Goal: Information Seeking & Learning: Find specific fact

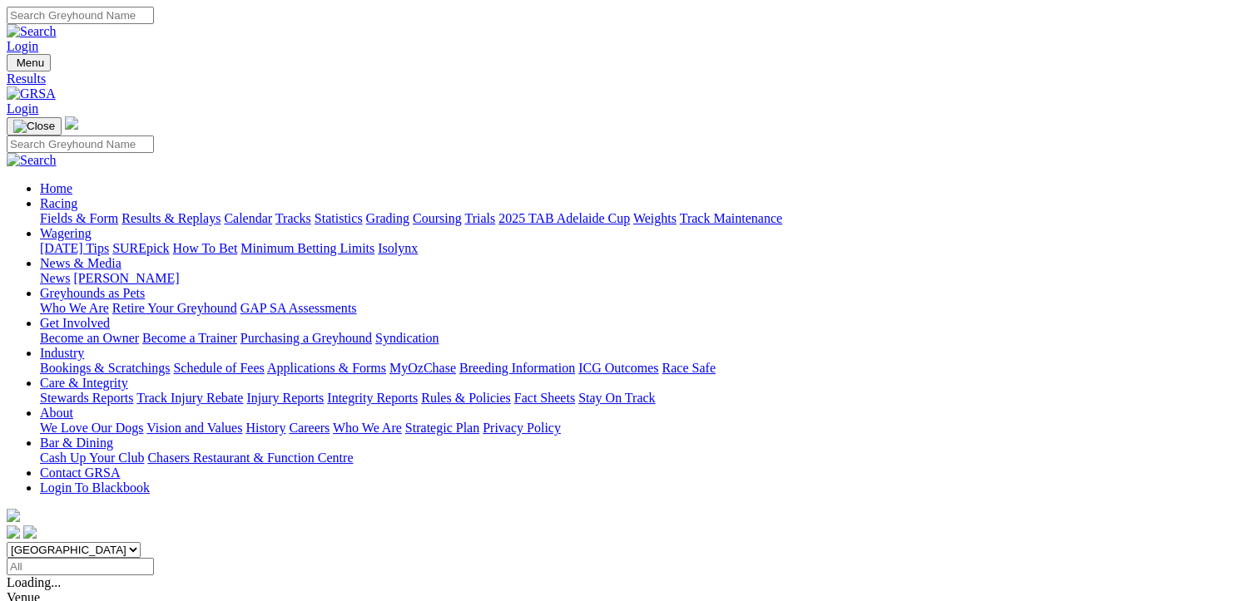
select select "NT"
click at [108, 542] on select "South Australia New South Wales Northern Territory Queensland Tasmania Victoria…" at bounding box center [74, 550] width 134 height 16
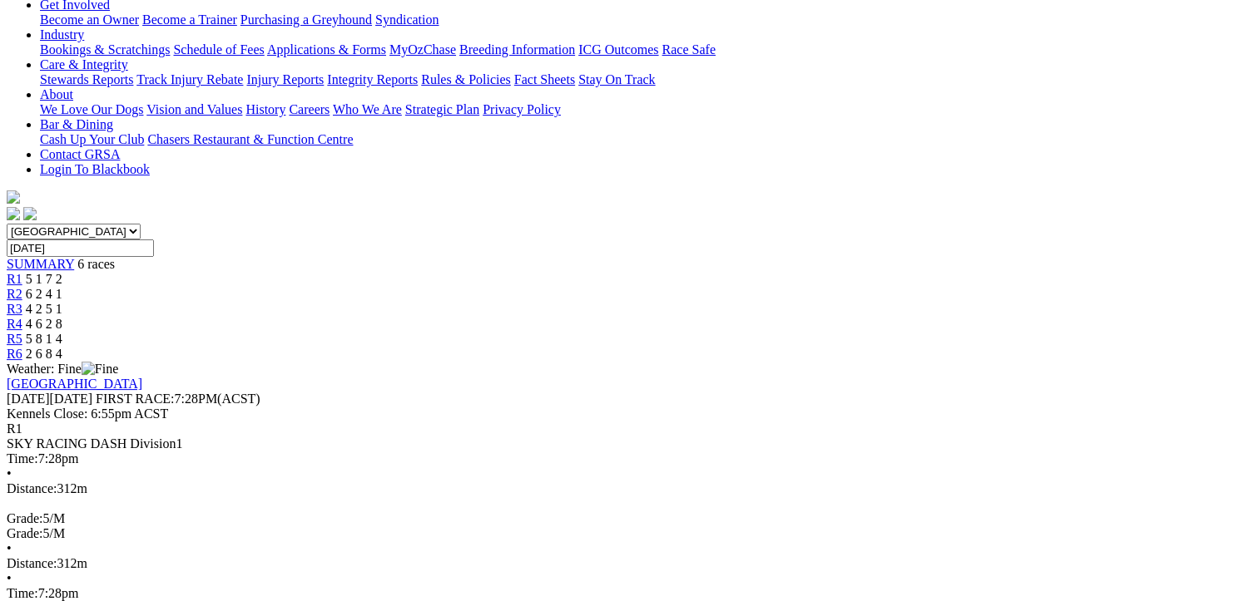
scroll to position [423, 0]
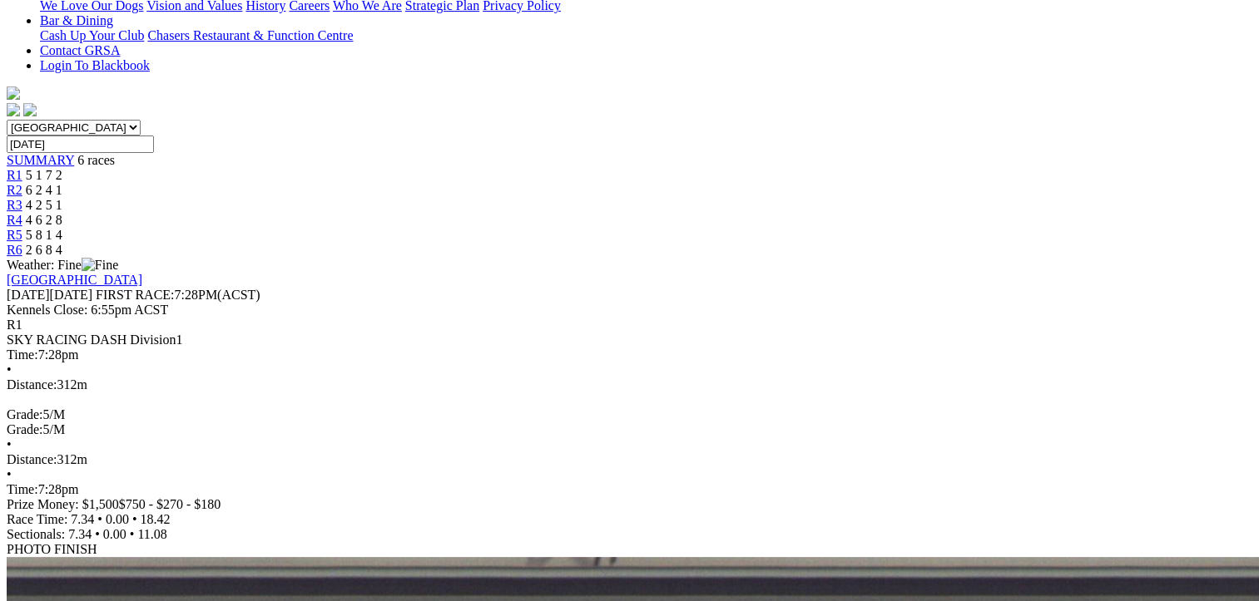
drag, startPoint x: 96, startPoint y: 157, endPoint x: 1101, endPoint y: 415, distance: 1038.2
copy tbody "1 Mojo Max T: Harrison Brown 18.42 - $7.70 - - 18.42 - $7.70 2 Bagot Bullet T: …"
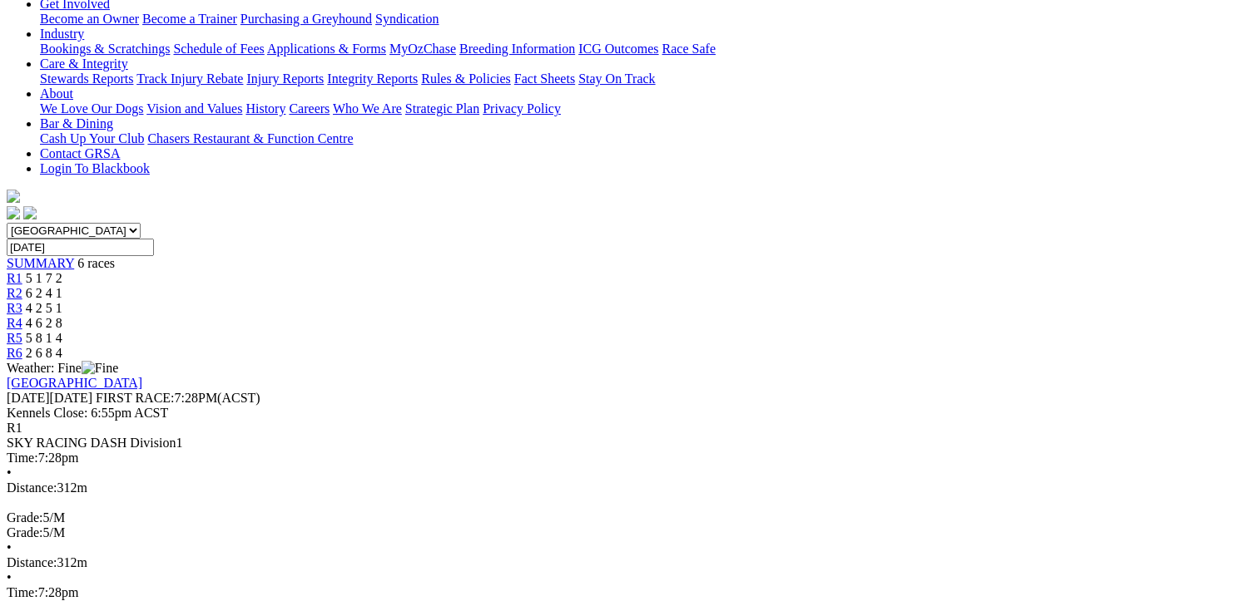
scroll to position [173, 0]
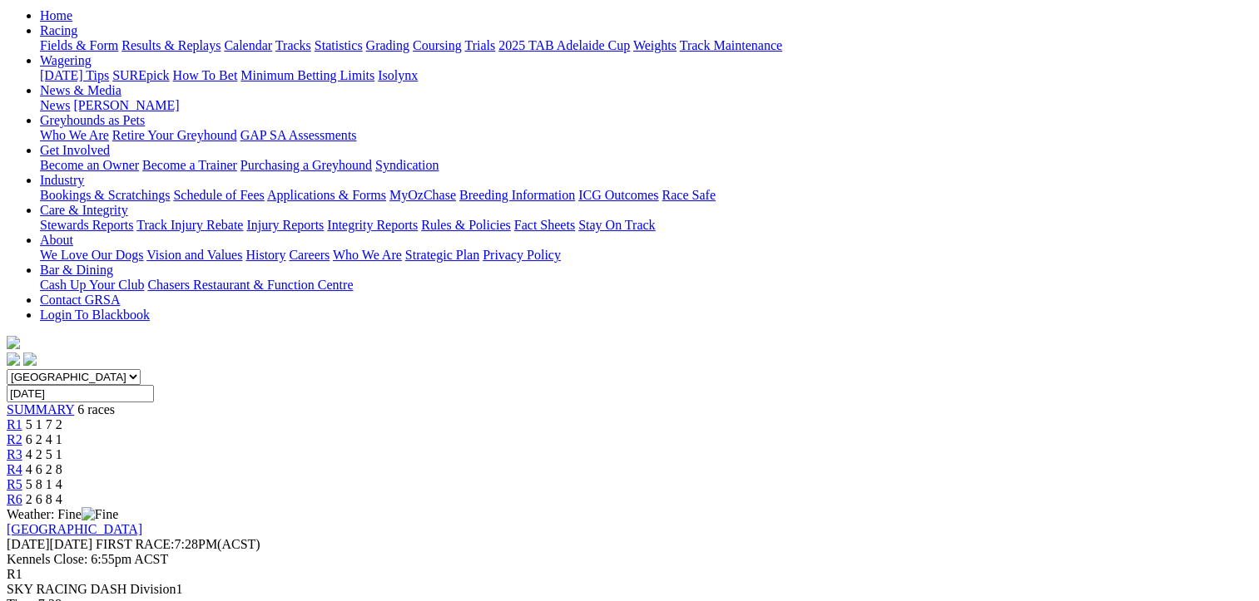
click at [62, 433] on span "6 2 4 1" at bounding box center [44, 440] width 37 height 14
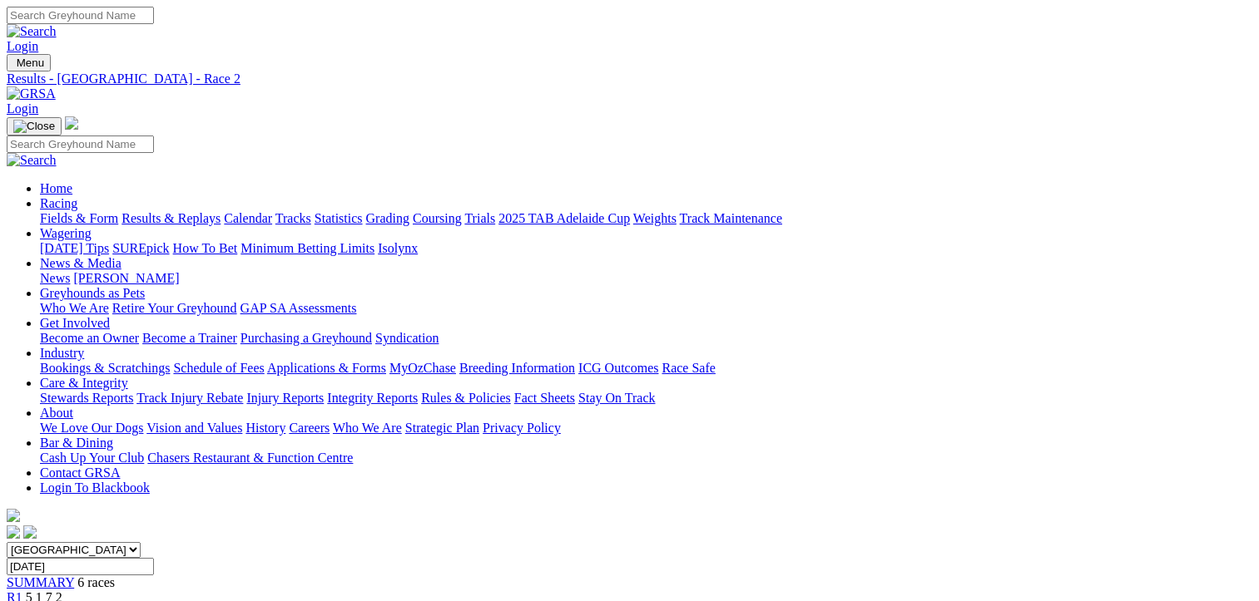
scroll to position [333, 0]
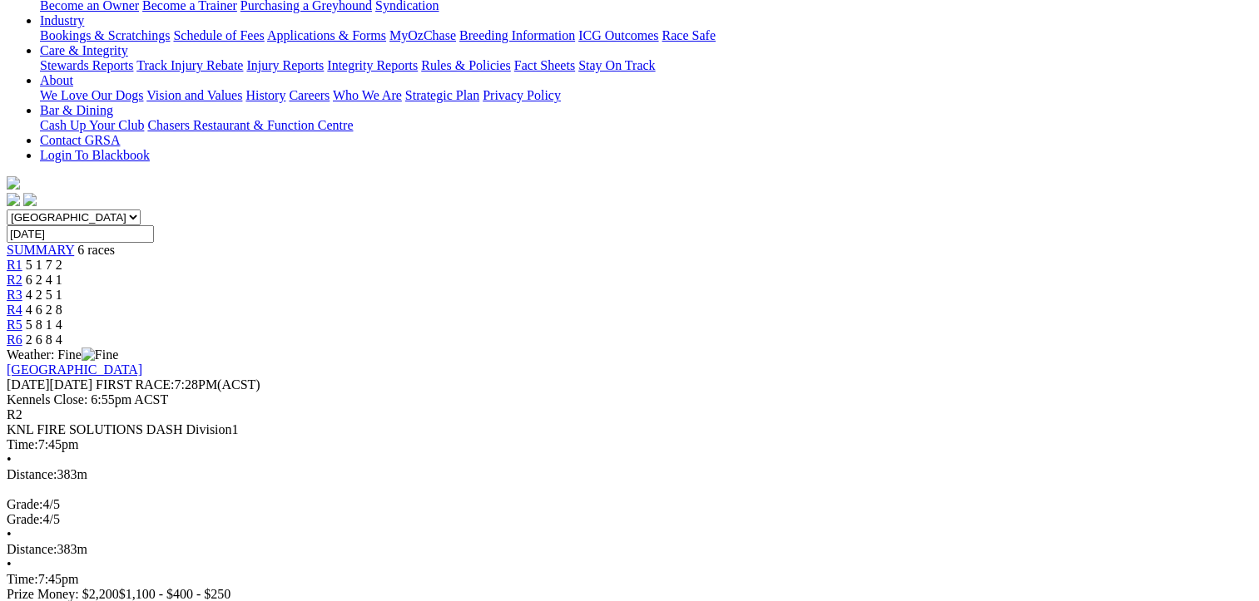
drag, startPoint x: 91, startPoint y: 253, endPoint x: 1084, endPoint y: 456, distance: 1013.7
copy tbody "1 Brittain On Fire T: Steele Bolton 22.13 - $2.70 - - 22.13 - $2.70 2 Infamous …"
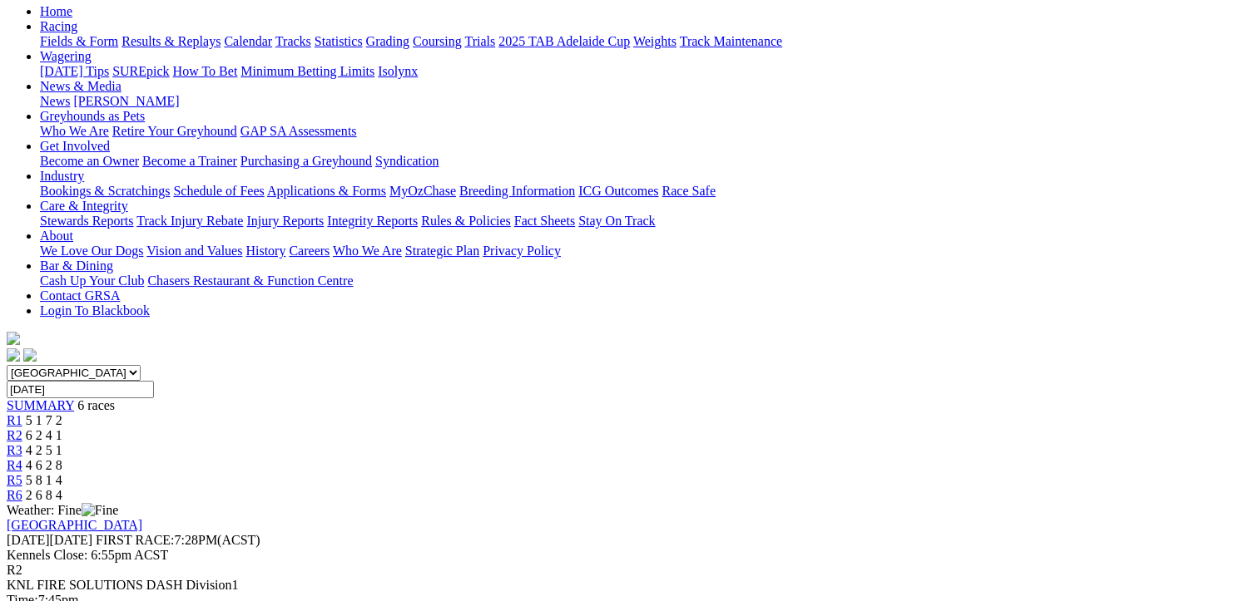
scroll to position [83, 0]
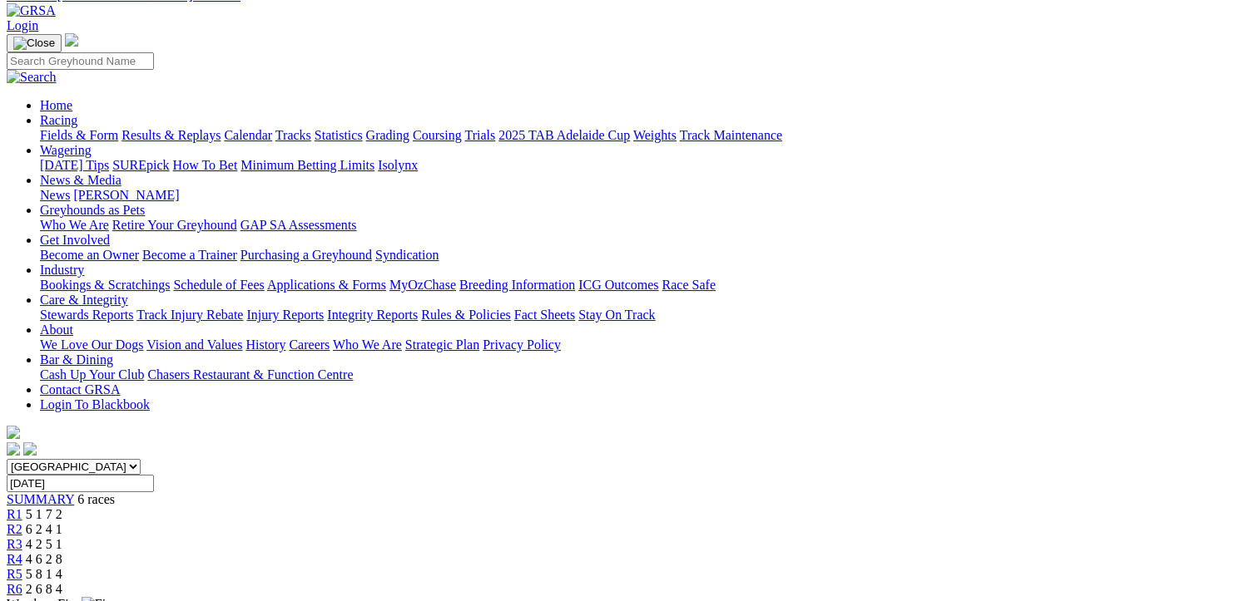
click at [22, 537] on span "R3" at bounding box center [15, 544] width 16 height 14
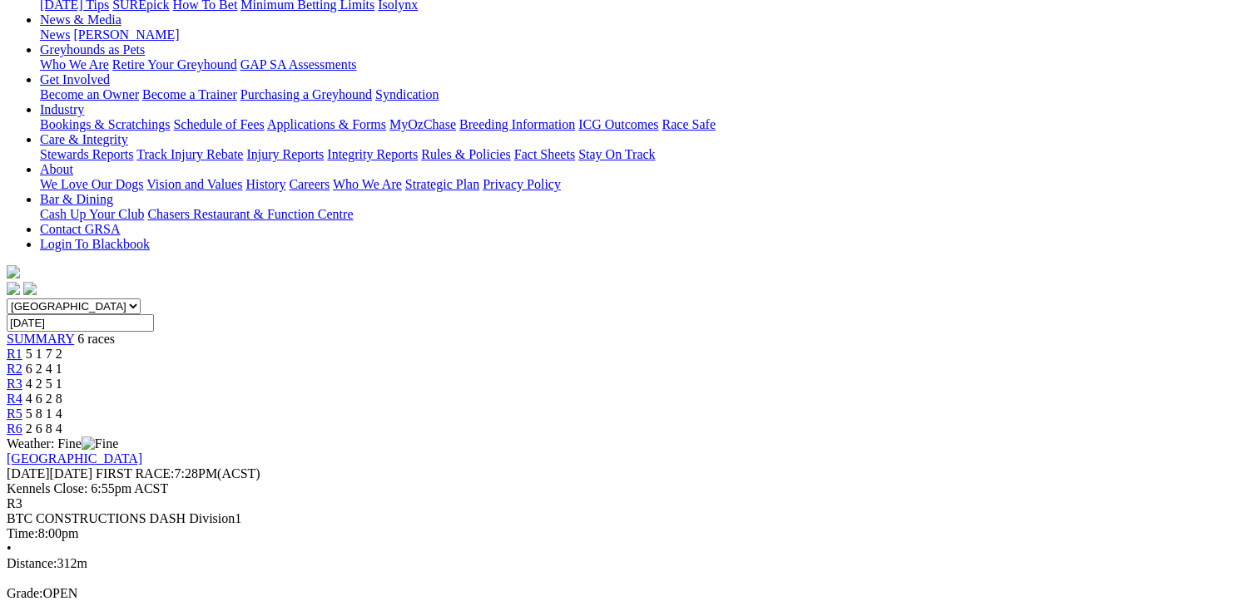
scroll to position [333, 0]
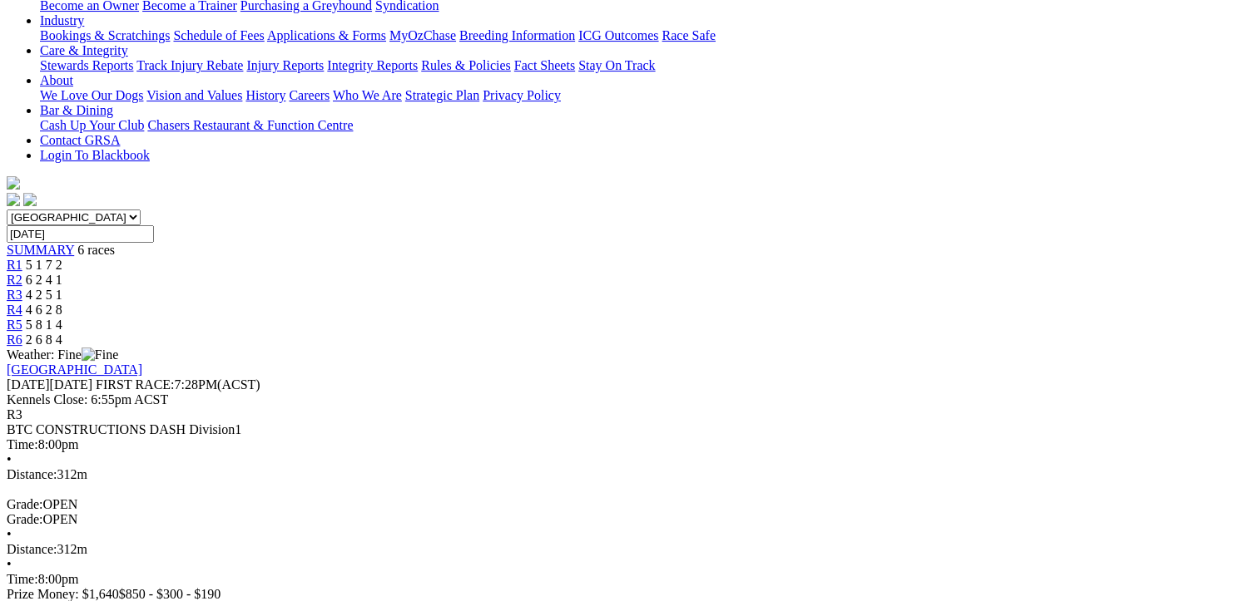
drag, startPoint x: 93, startPoint y: 252, endPoint x: 1089, endPoint y: 504, distance: 1027.1
copy tbody "1 Flip Your Fifty T: [PERSON_NAME] 18.12 - $1.30 - - 18.12 - $1.30 2 Not Bad Yo…"
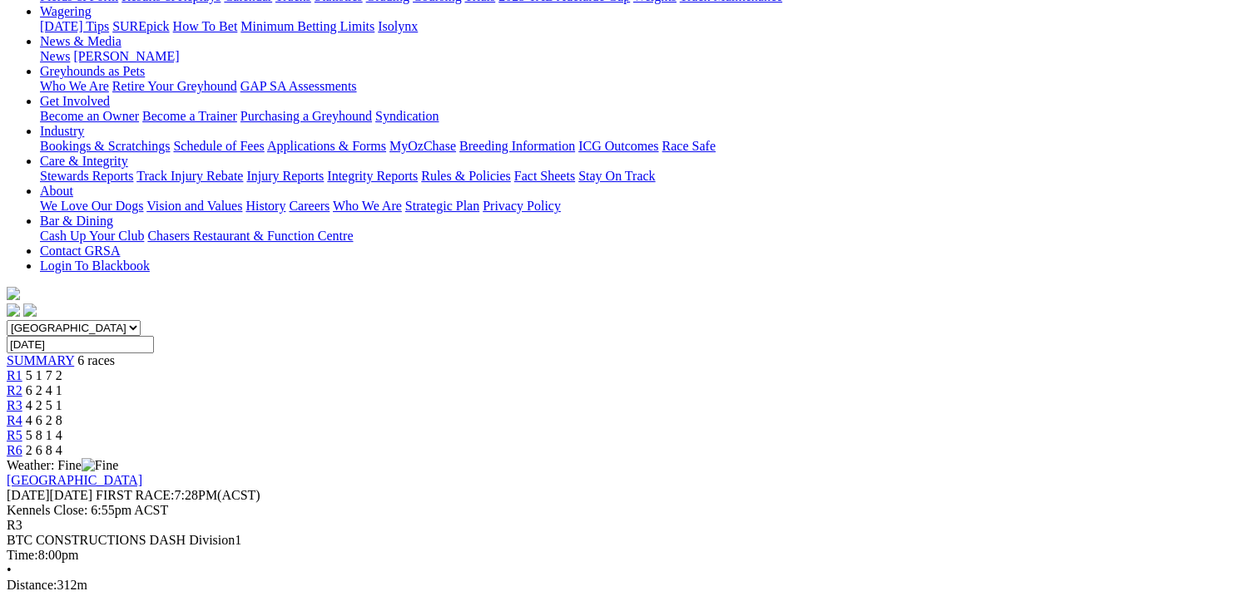
scroll to position [83, 0]
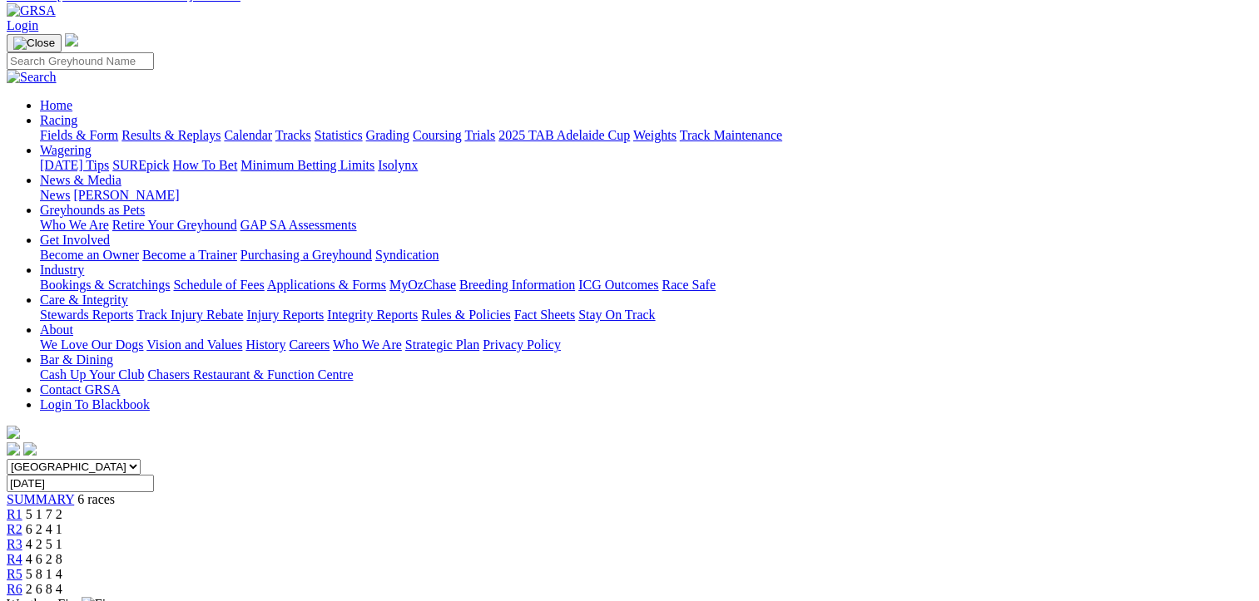
click at [22, 552] on link "R4" at bounding box center [15, 559] width 16 height 14
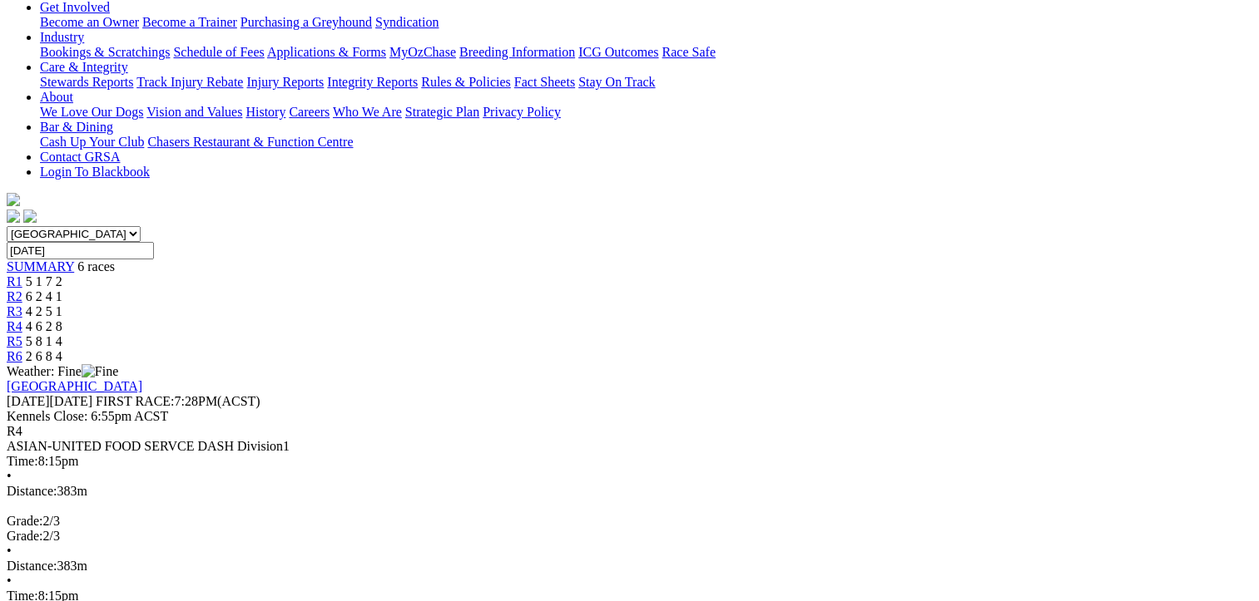
scroll to position [354, 0]
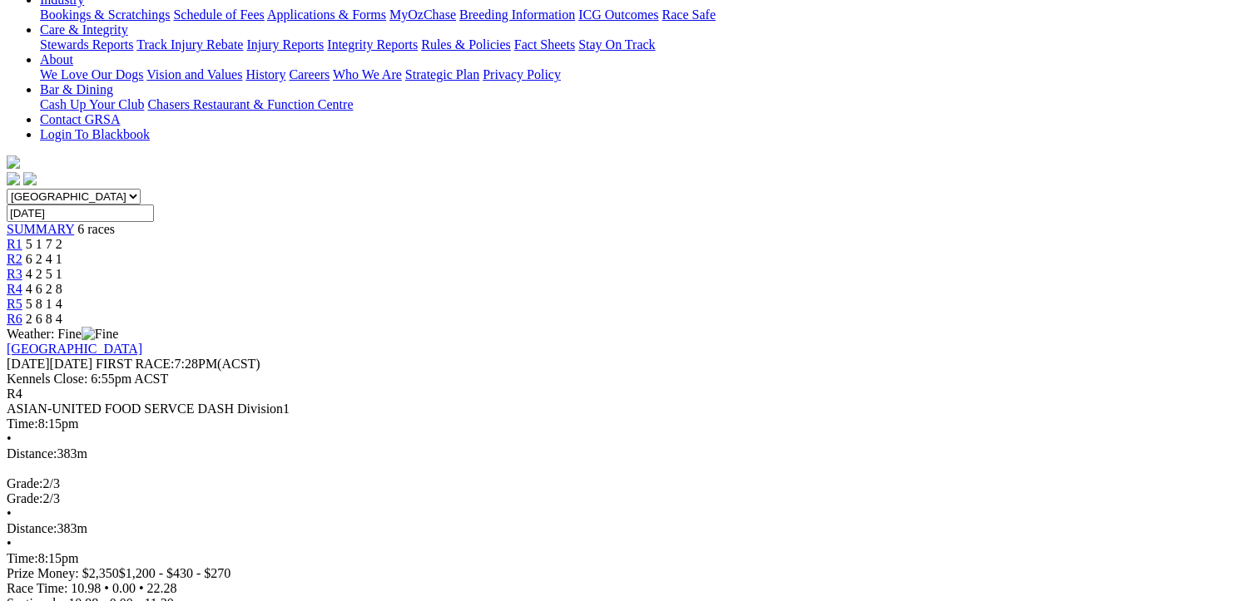
drag, startPoint x: 95, startPoint y: 227, endPoint x: 1087, endPoint y: 430, distance: 1012.9
copy tbody "1 Brave Ember T: Ronald Phillips 22.28 - $7.60 - - 22.28 - $7.60 2 Zelda Chaos …"
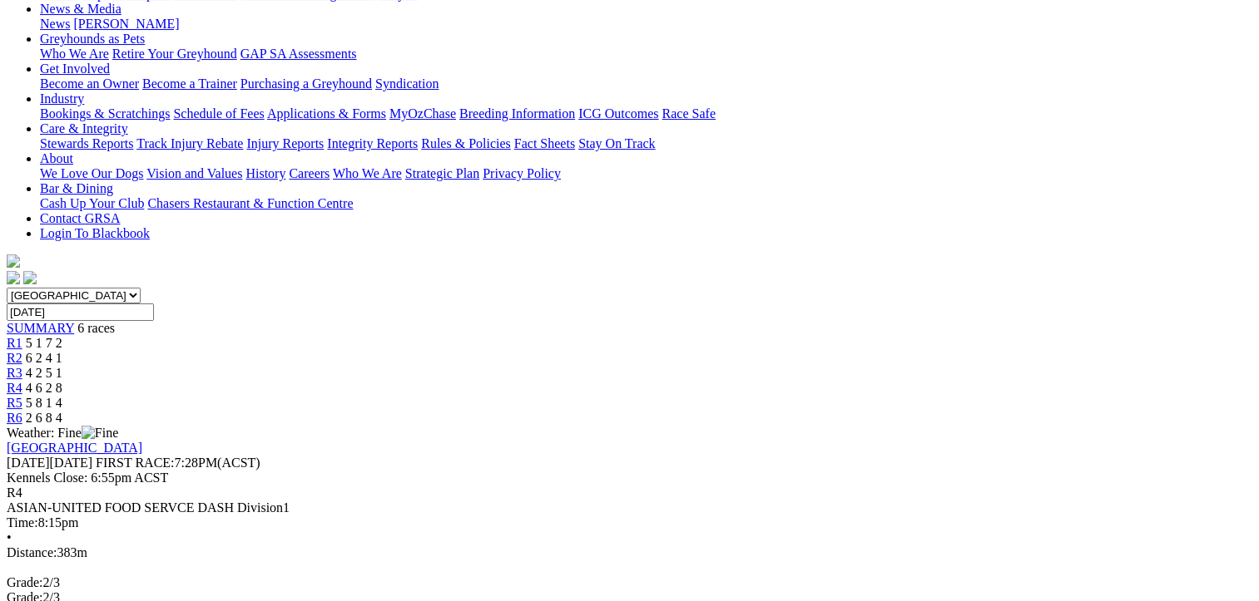
scroll to position [104, 0]
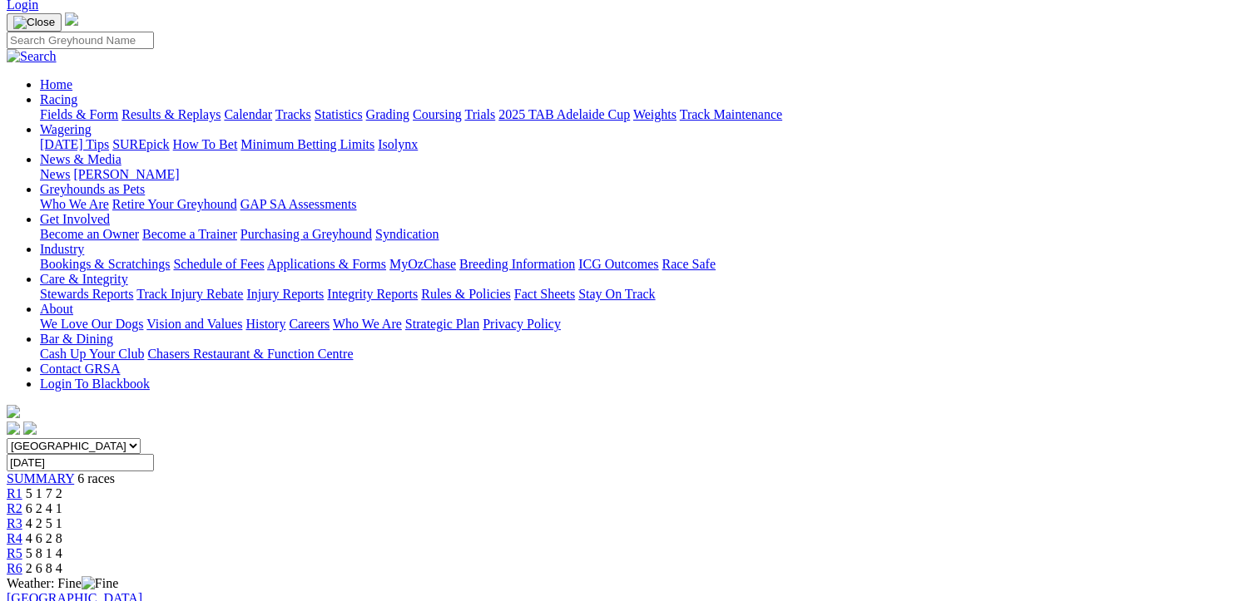
click at [62, 546] on span "5 8 1 4" at bounding box center [44, 553] width 37 height 14
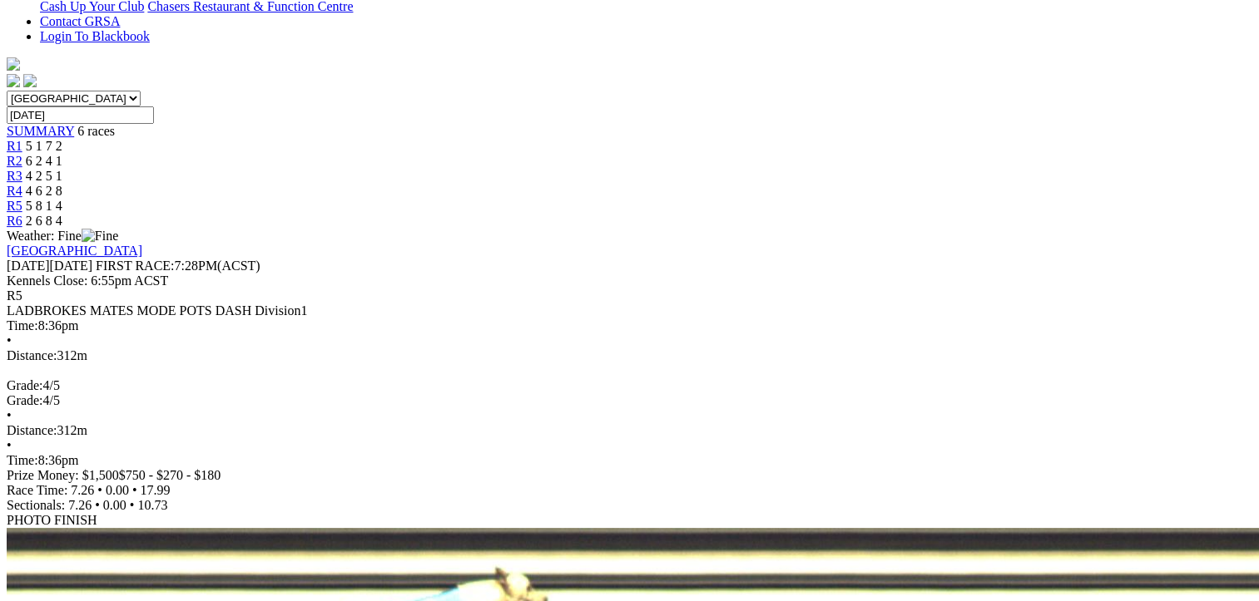
scroll to position [499, 0]
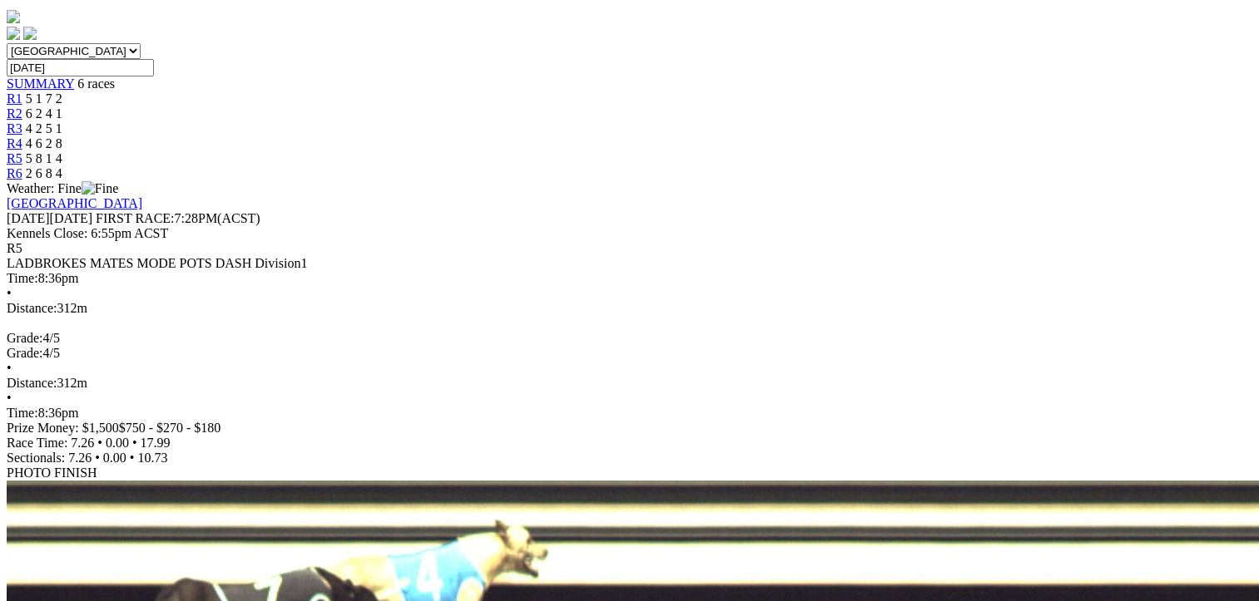
drag, startPoint x: 90, startPoint y: 79, endPoint x: 1095, endPoint y: 281, distance: 1025.8
copy tbody "1 Little Lockett T: Harrison Brown 17.99 - $1.10 - - 17.99 - $1.10 2 Bowhunter …"
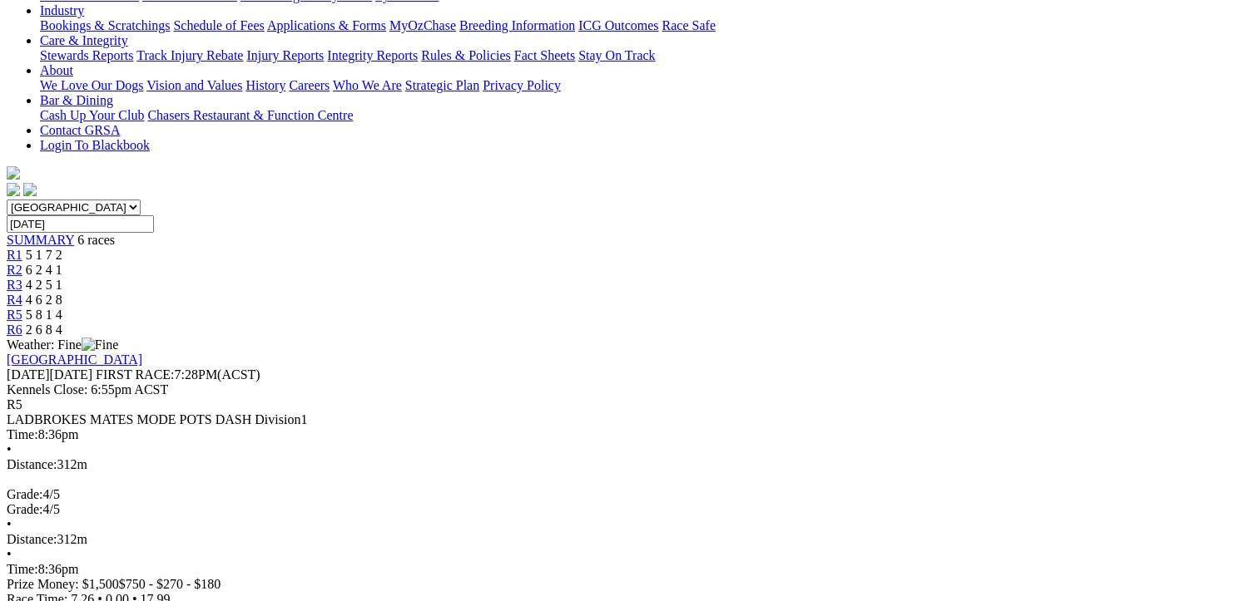
scroll to position [250, 0]
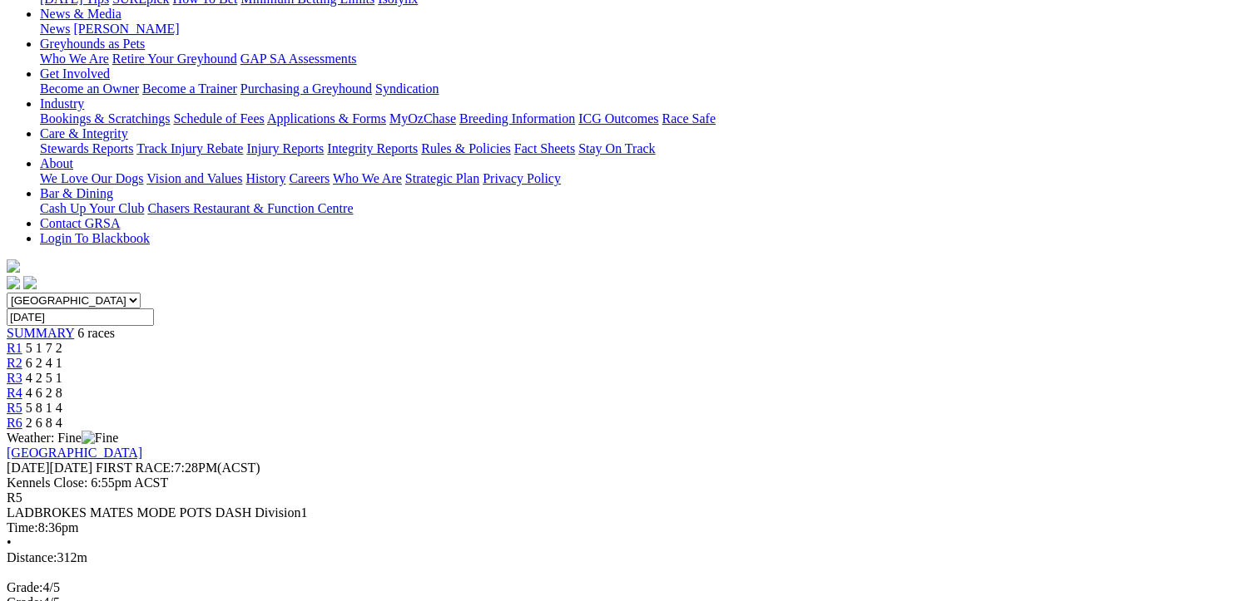
click at [62, 416] on span "2 6 8 4" at bounding box center [44, 423] width 37 height 14
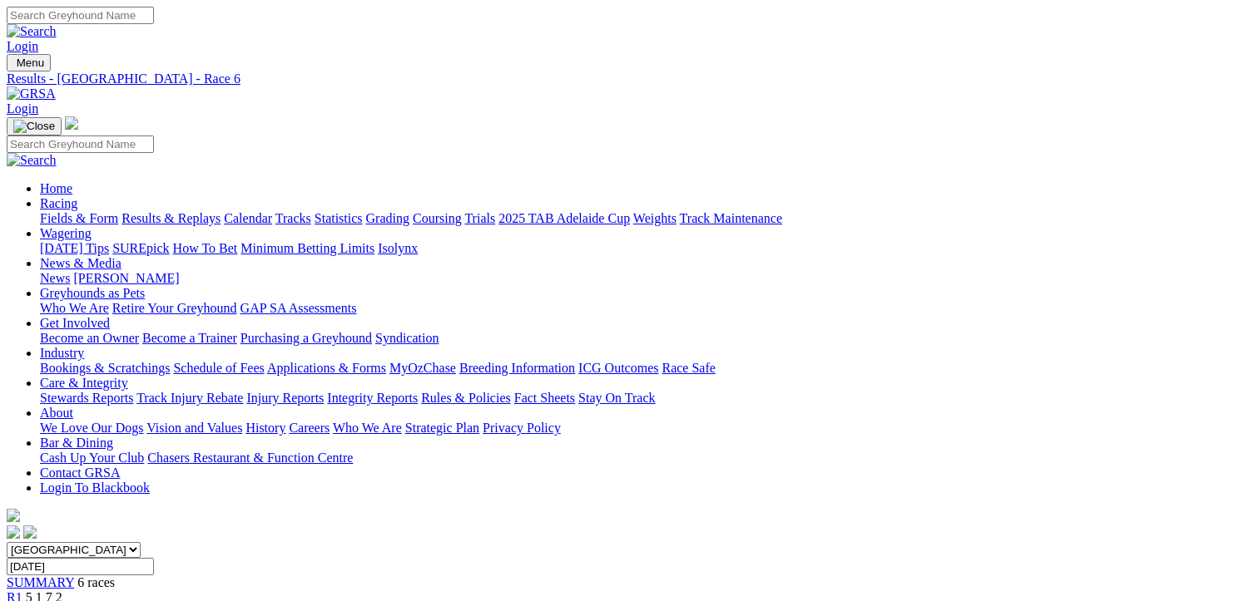
scroll to position [315, 0]
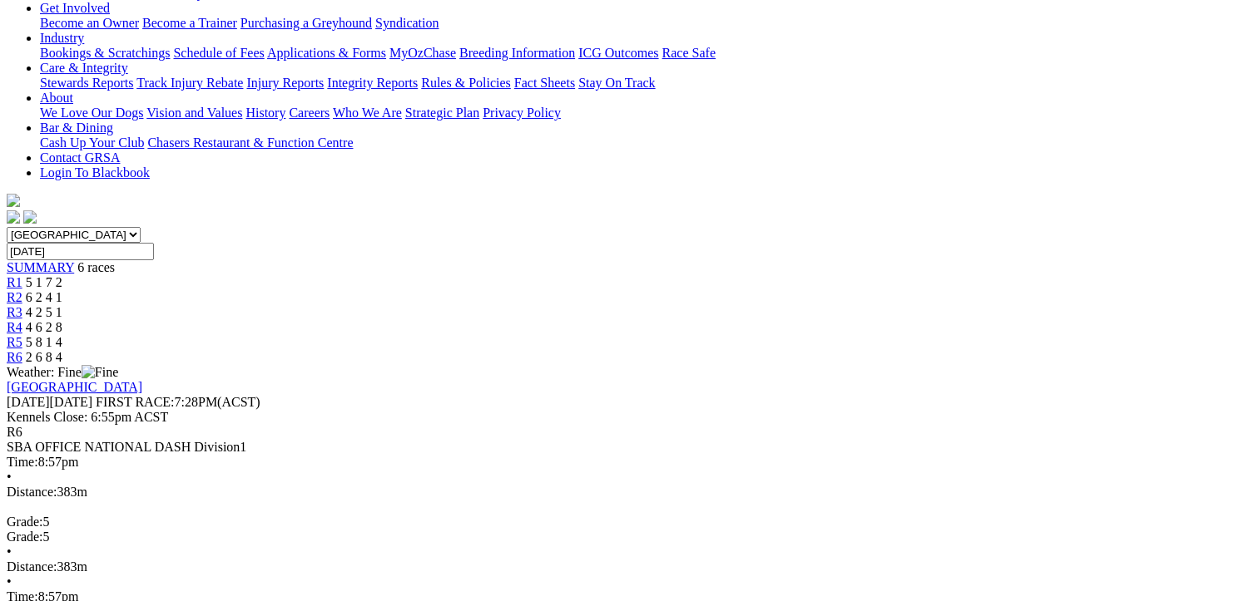
drag, startPoint x: 97, startPoint y: 265, endPoint x: 1083, endPoint y: 415, distance: 997.1
copy tbody "1 Mermaid Shimmer T: [PERSON_NAME] 22.07 - $1.40 - - 22.07 - $1.40 2 Enigma Dre…"
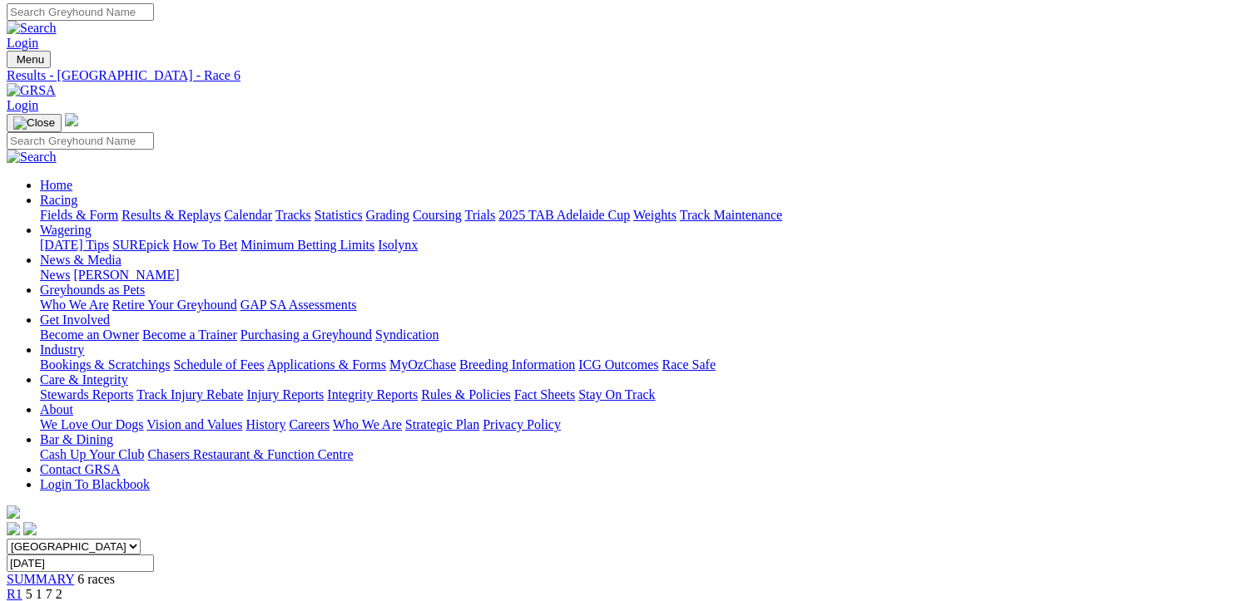
scroll to position [0, 0]
